Goal: Navigation & Orientation: Find specific page/section

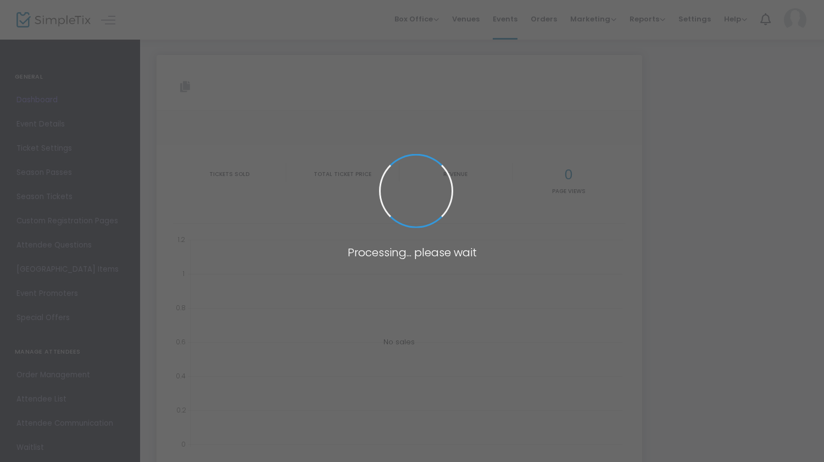
type input "[URL][DOMAIN_NAME][US_STATE]"
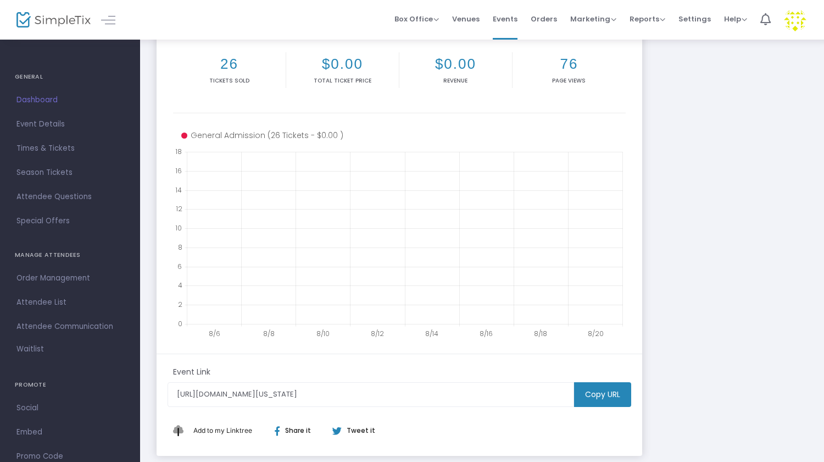
scroll to position [138, 0]
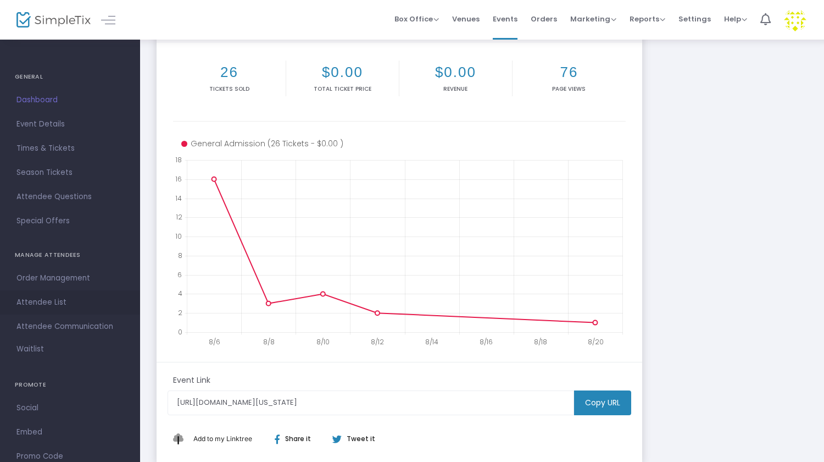
click at [49, 305] on span "Attendee List" at bounding box center [69, 302] width 107 height 14
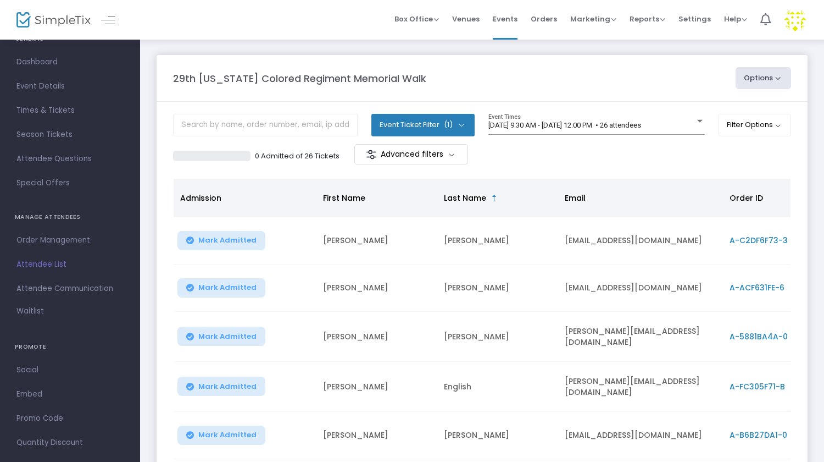
scroll to position [54, 0]
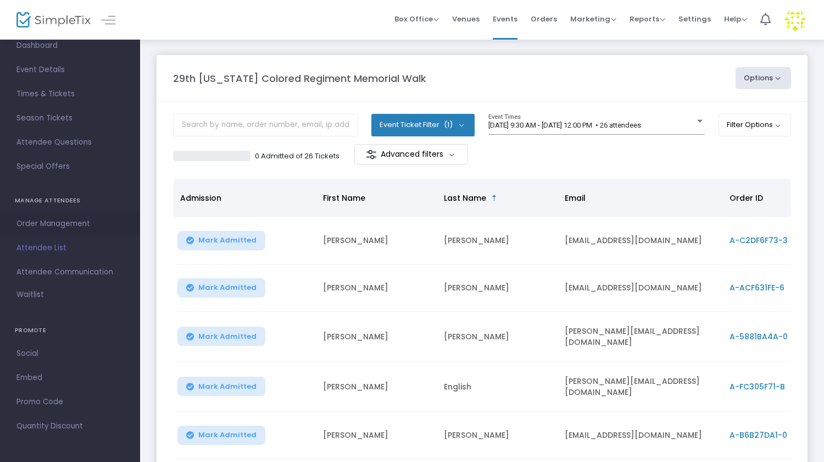
click at [65, 225] on span "Order Management" at bounding box center [69, 223] width 107 height 14
